Goal: Information Seeking & Learning: Find specific fact

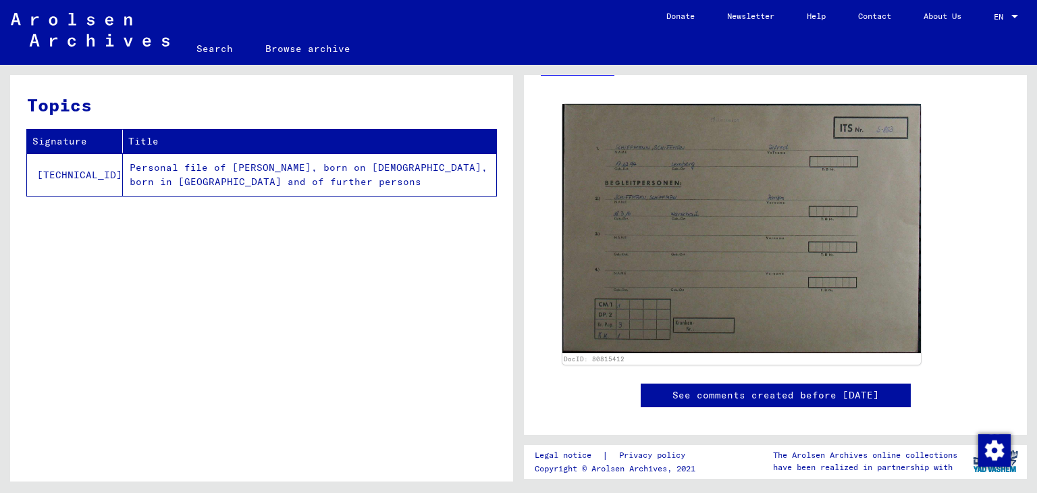
scroll to position [231, 0]
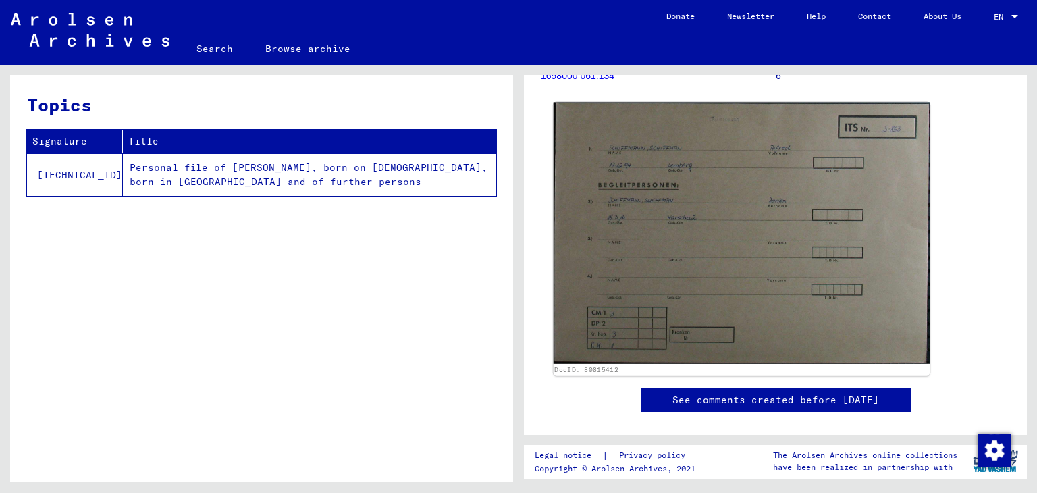
click at [718, 227] on img at bounding box center [742, 233] width 377 height 261
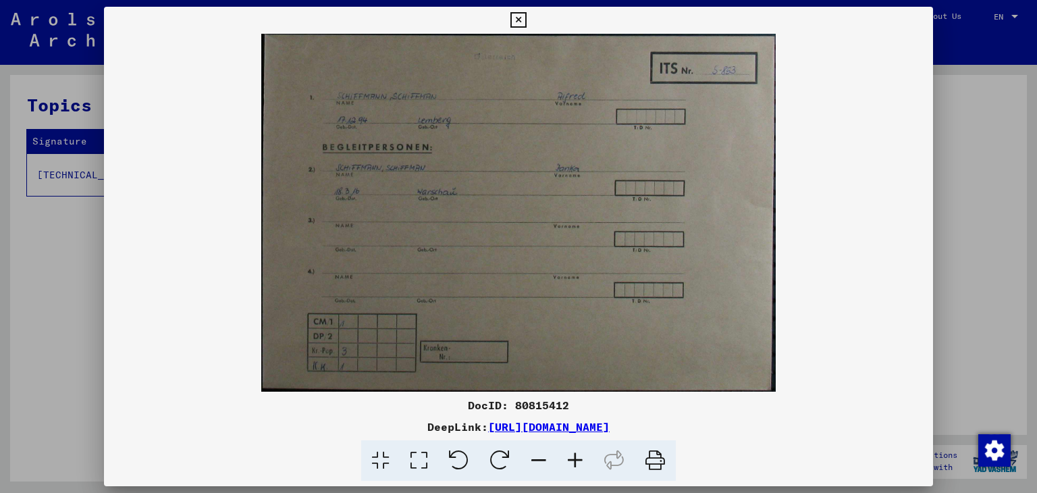
click at [519, 17] on icon at bounding box center [518, 20] width 16 height 16
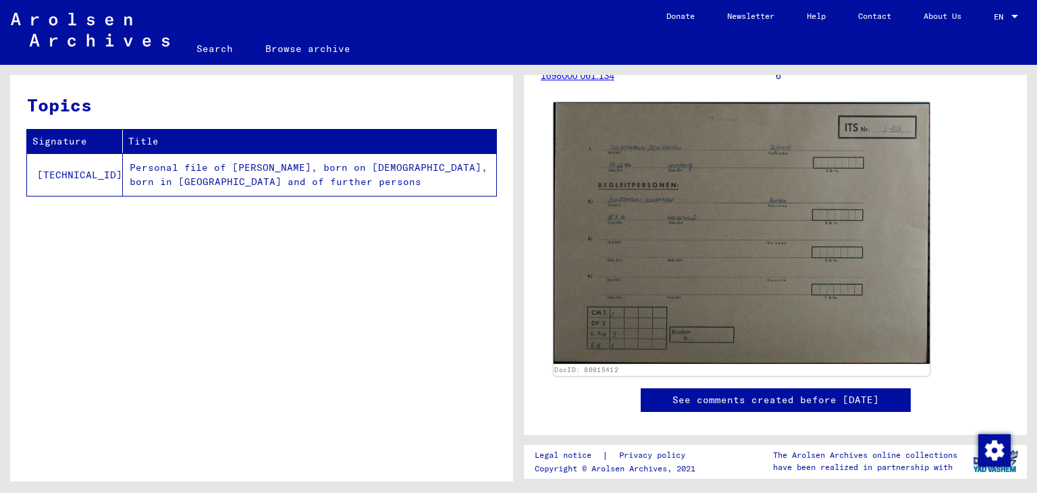
click at [720, 217] on img at bounding box center [742, 233] width 377 height 261
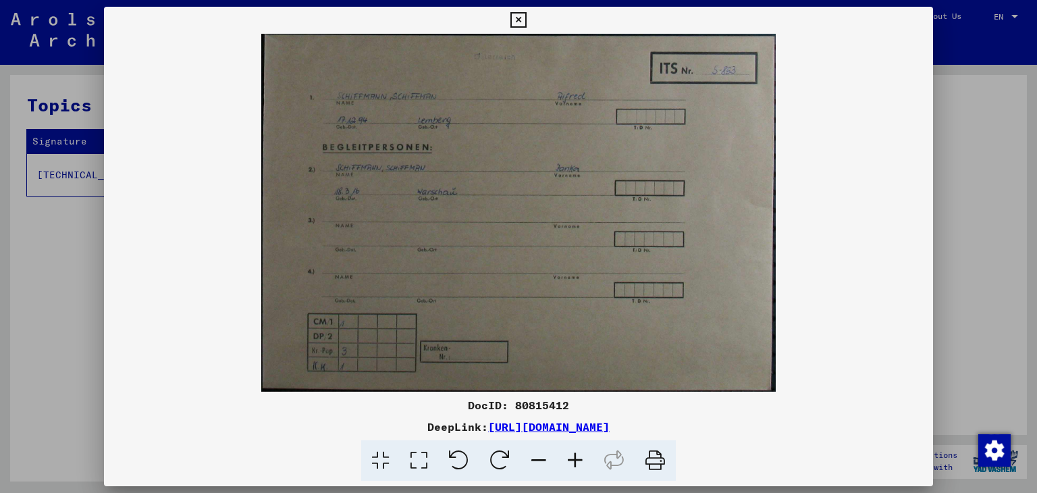
click at [519, 19] on icon at bounding box center [518, 20] width 16 height 16
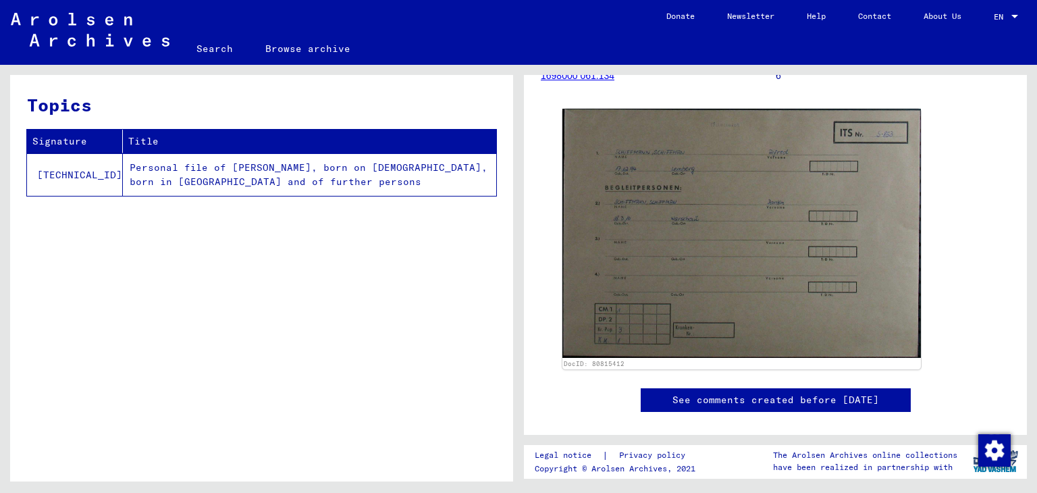
scroll to position [0, 0]
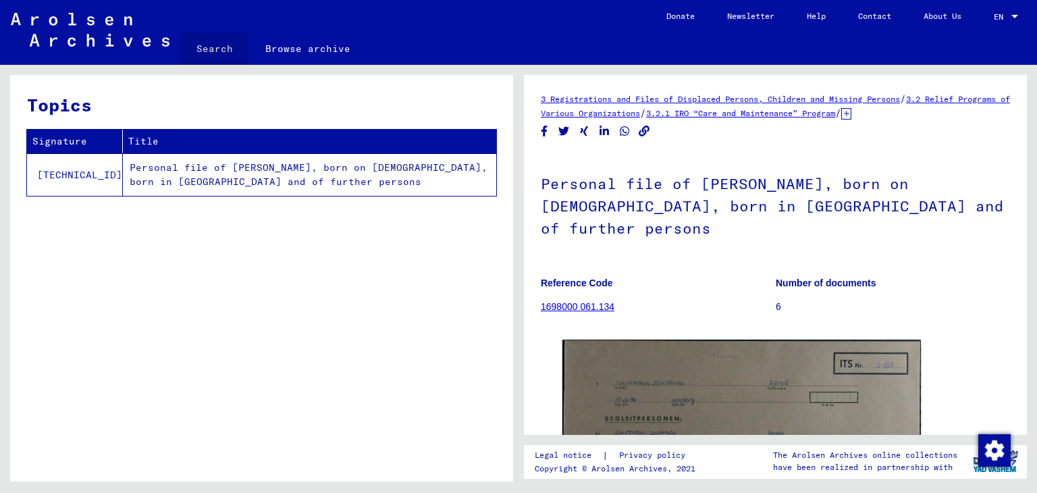
click at [224, 48] on link "Search" at bounding box center [214, 48] width 69 height 32
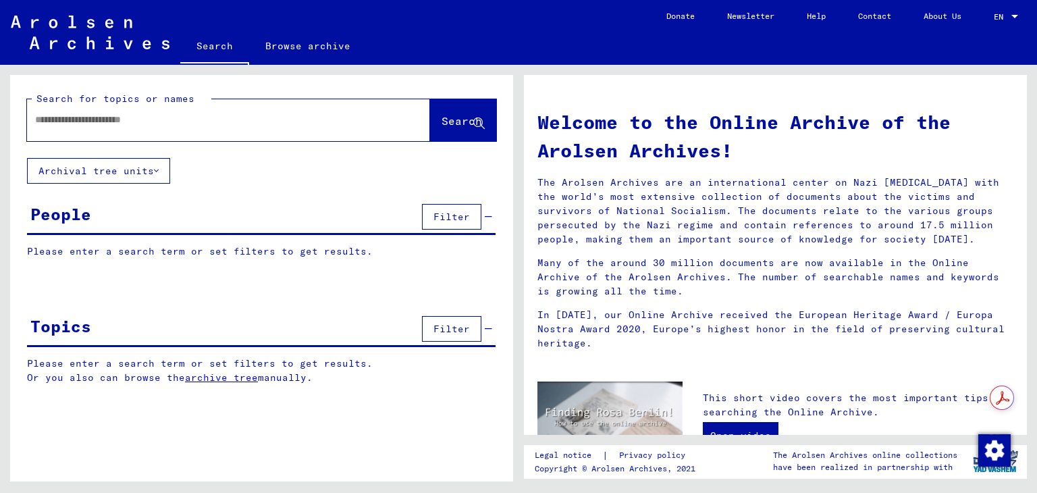
click at [97, 113] on input "text" at bounding box center [212, 120] width 354 height 14
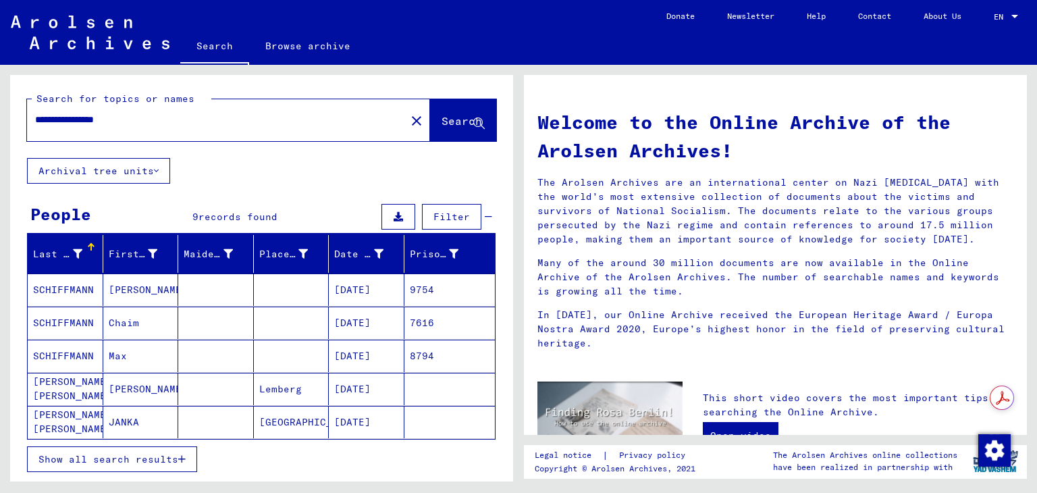
click at [74, 353] on mat-cell "SCHIFFMANN" at bounding box center [66, 356] width 76 height 32
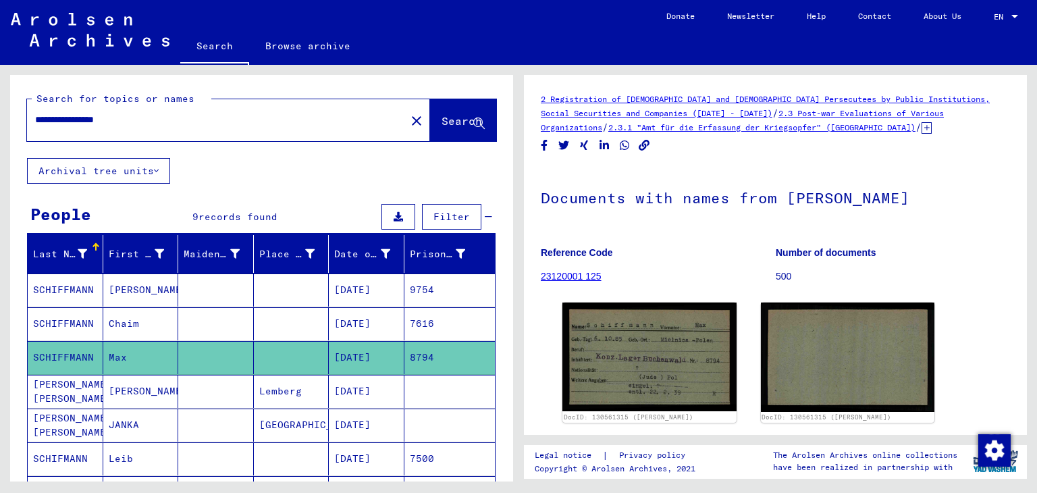
click at [130, 419] on mat-cell "JANKA" at bounding box center [141, 424] width 76 height 33
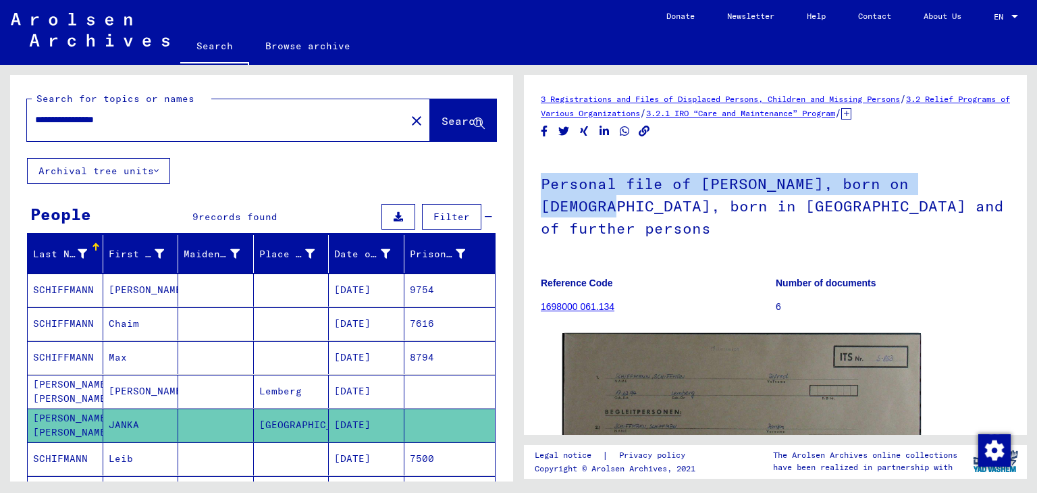
drag, startPoint x: 1013, startPoint y: 141, endPoint x: 1022, endPoint y: 183, distance: 42.9
click at [1022, 183] on div "3 Registrations and Files of Displaced Persons, Children and Missing Persons / …" at bounding box center [775, 255] width 503 height 360
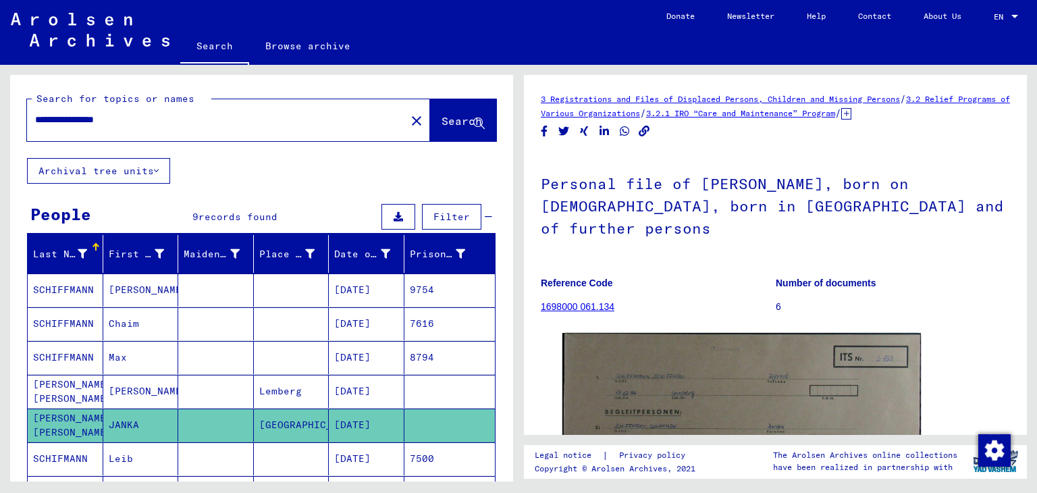
click at [987, 338] on div "DocID: 80815412" at bounding box center [775, 462] width 469 height 271
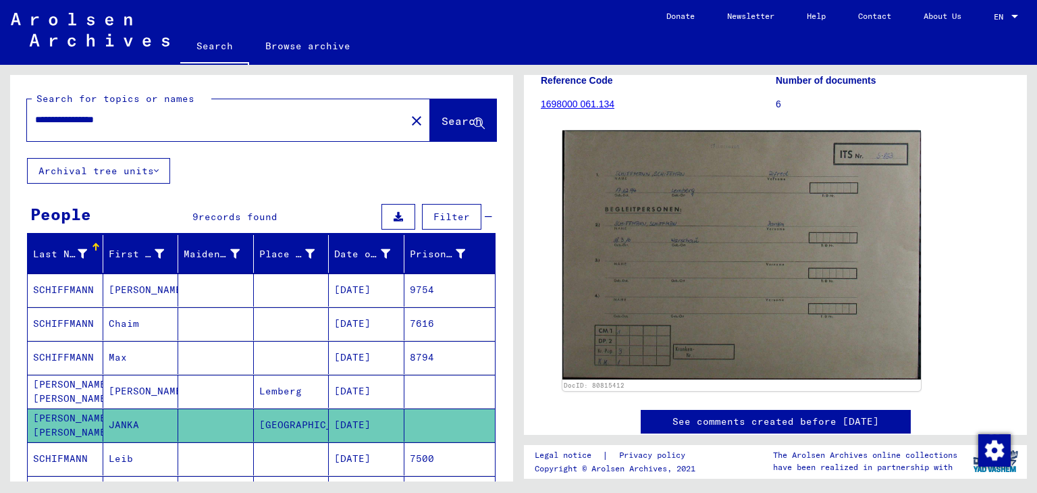
scroll to position [201, 0]
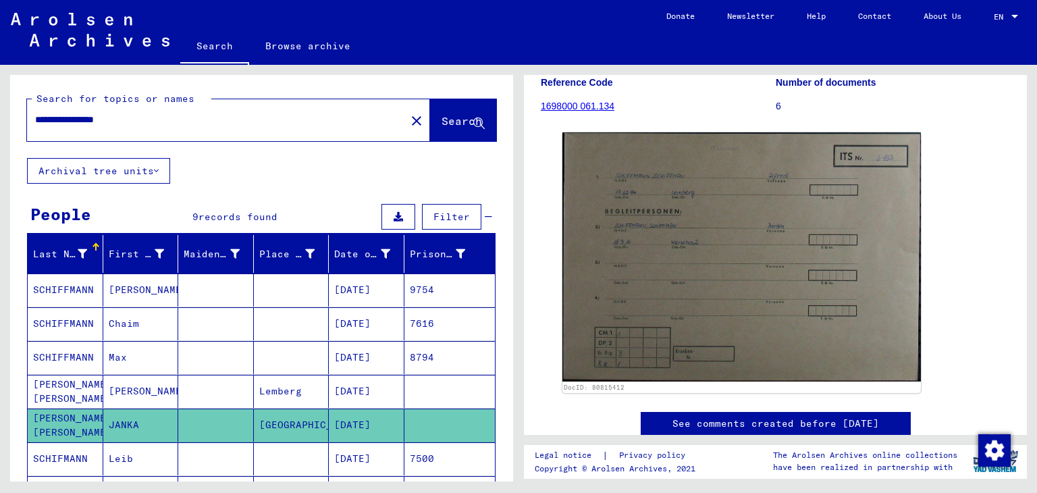
click at [125, 387] on mat-cell "[PERSON_NAME]" at bounding box center [141, 391] width 76 height 33
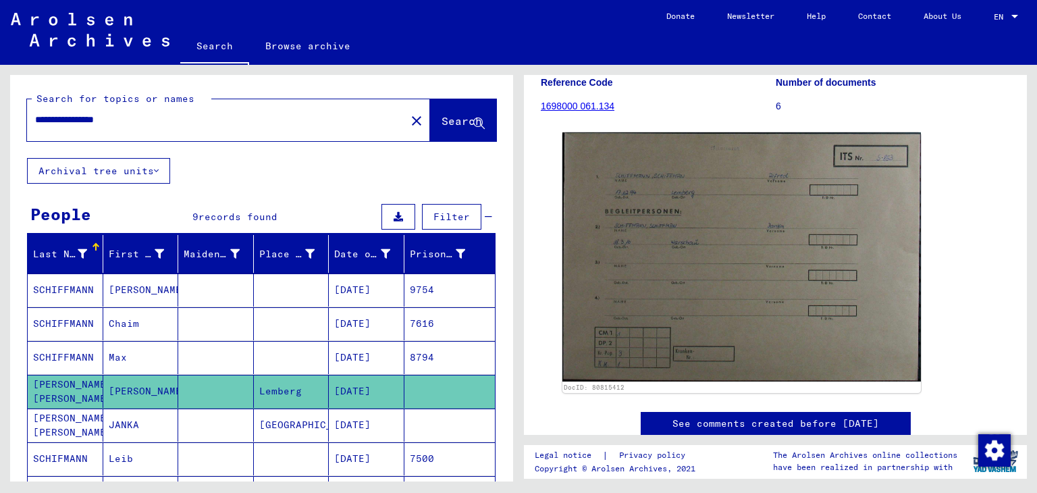
click at [45, 395] on mat-cell "[PERSON_NAME] [PERSON_NAME]" at bounding box center [66, 391] width 76 height 33
click at [165, 124] on input "**********" at bounding box center [216, 120] width 363 height 14
type input "*"
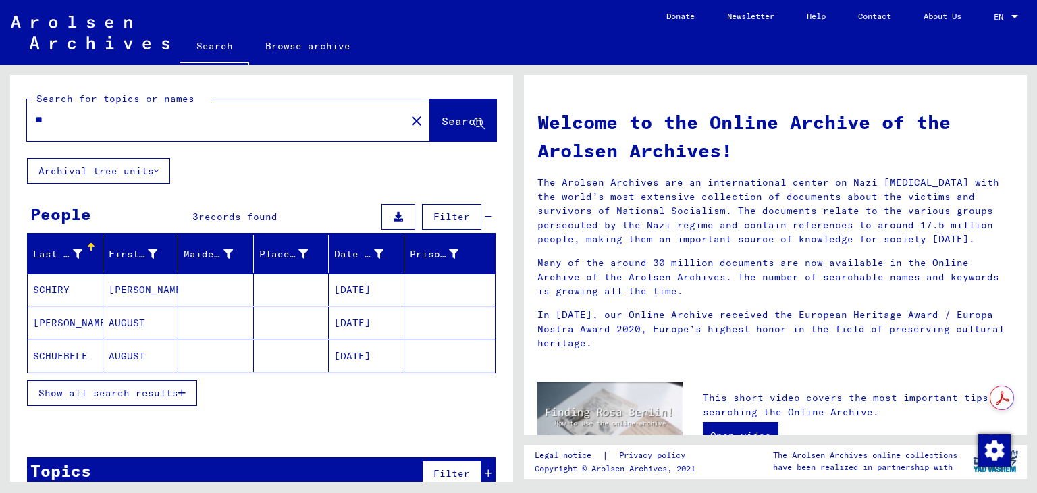
type input "*"
type input "**********"
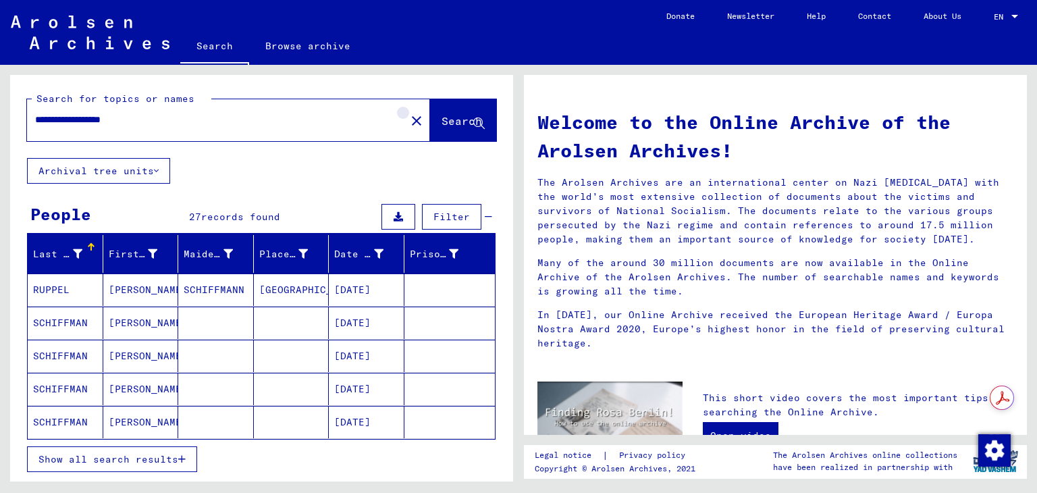
click at [408, 120] on mat-icon "close" at bounding box center [416, 121] width 16 height 16
